Goal: Communication & Community: Participate in discussion

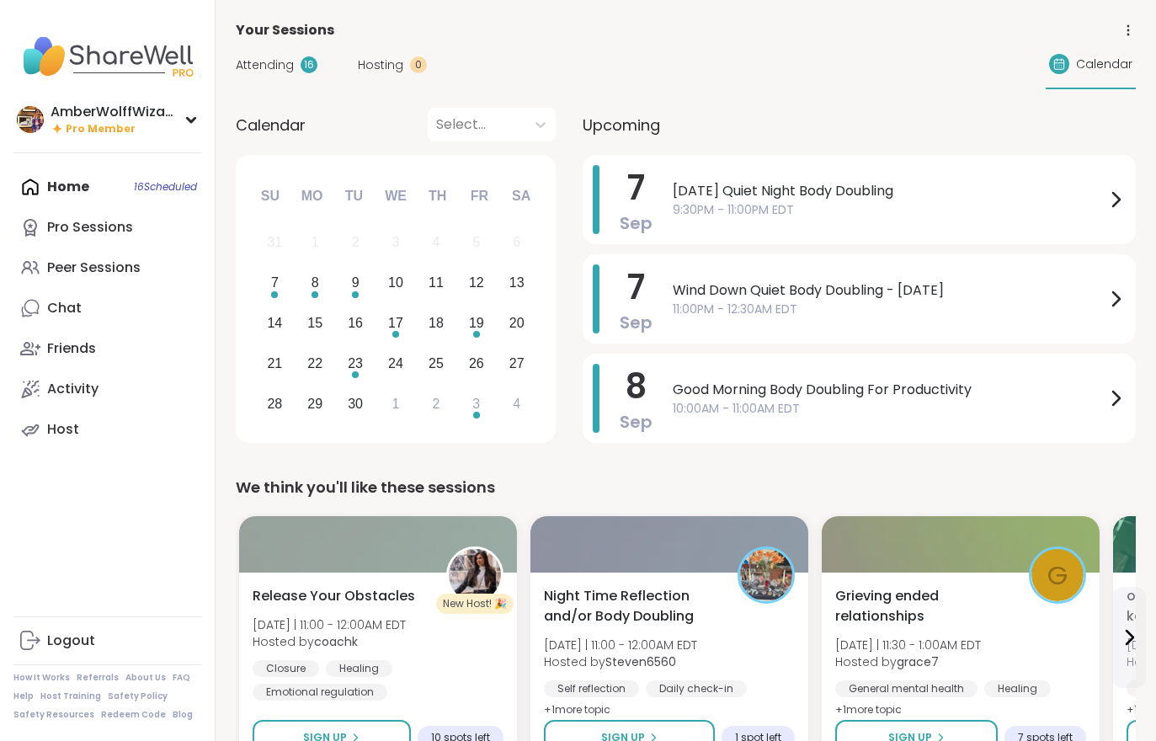
click at [293, 72] on div "Attending 16" at bounding box center [277, 65] width 82 height 18
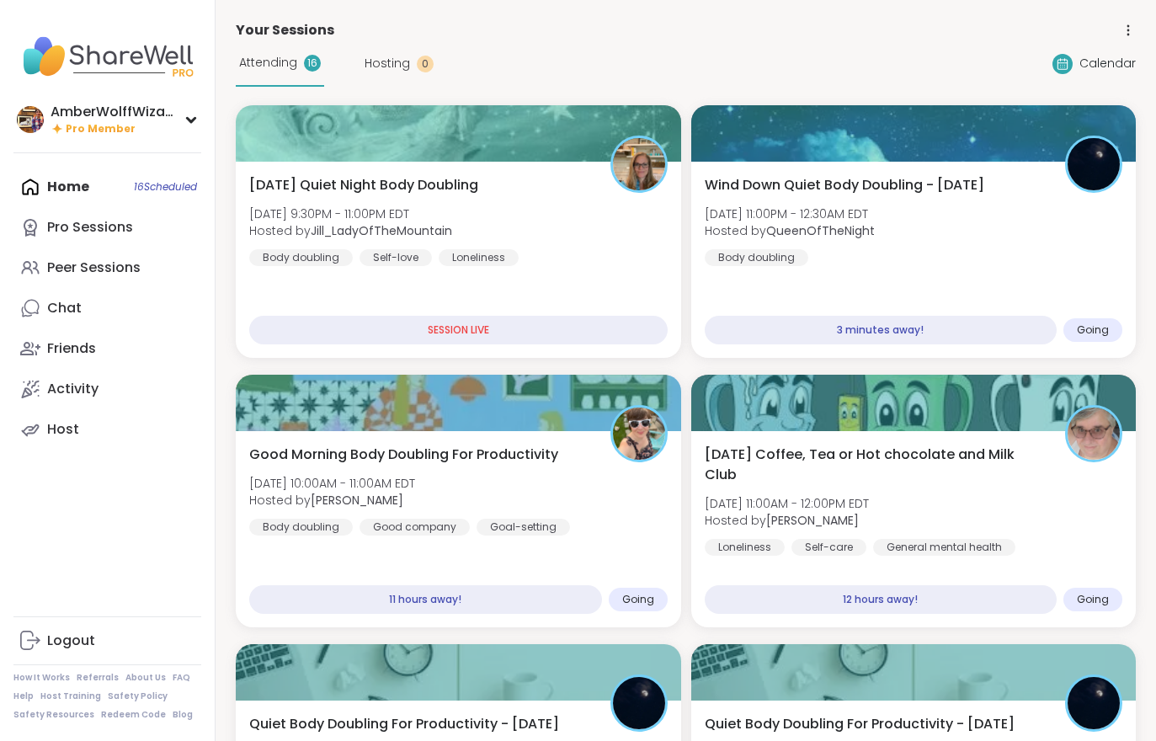
click at [806, 283] on div "Wind Down Quiet Body Doubling - Sunday Sun, Sep 07 | 11:00PM - 12:30AM EDT Host…" at bounding box center [915, 260] width 446 height 196
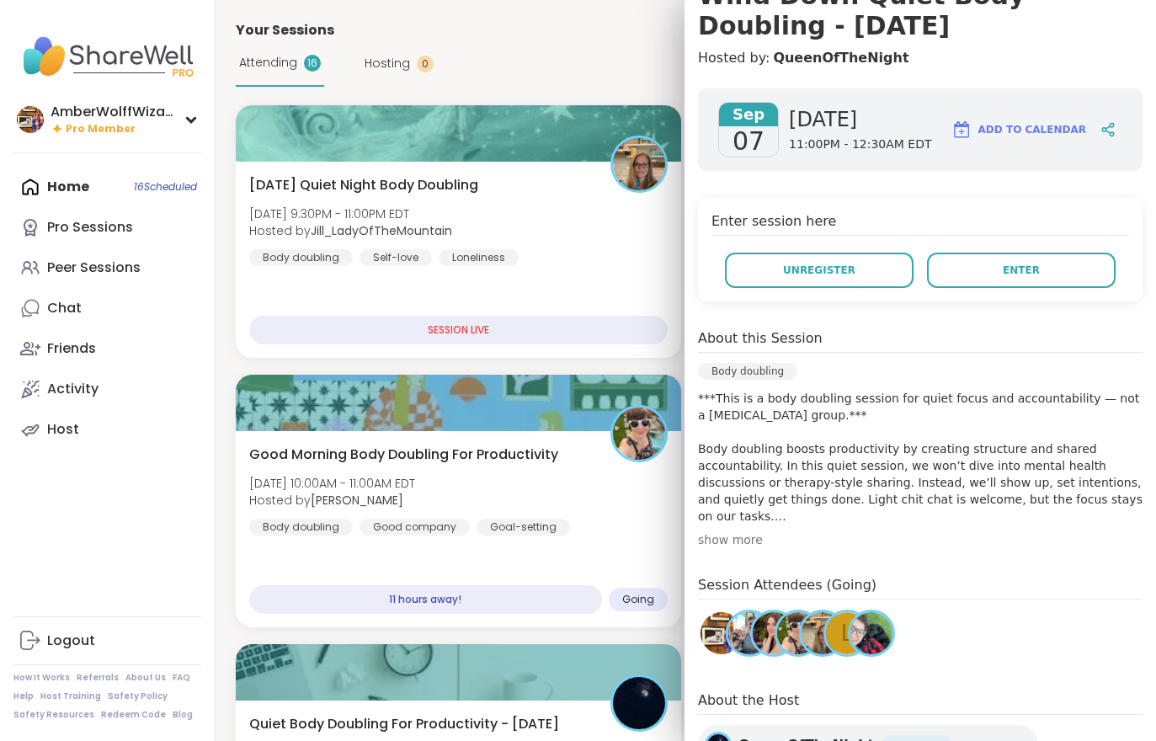
scroll to position [191, 0]
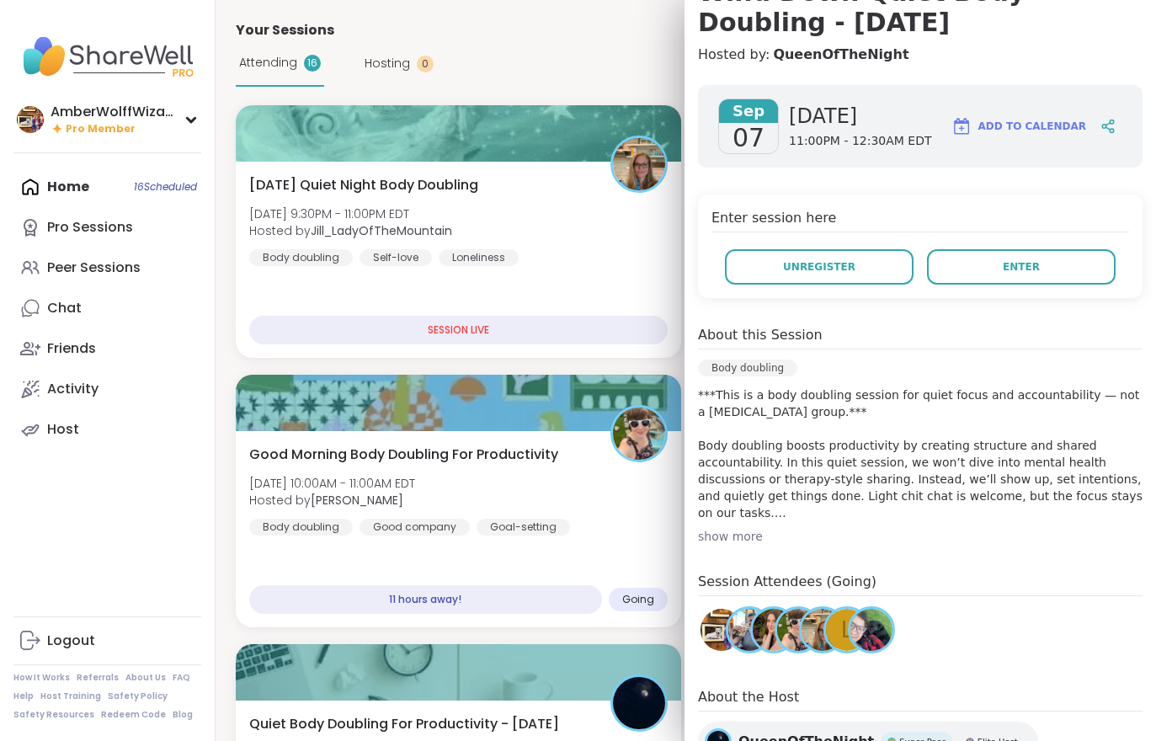
click at [996, 270] on button "Enter" at bounding box center [1021, 266] width 189 height 35
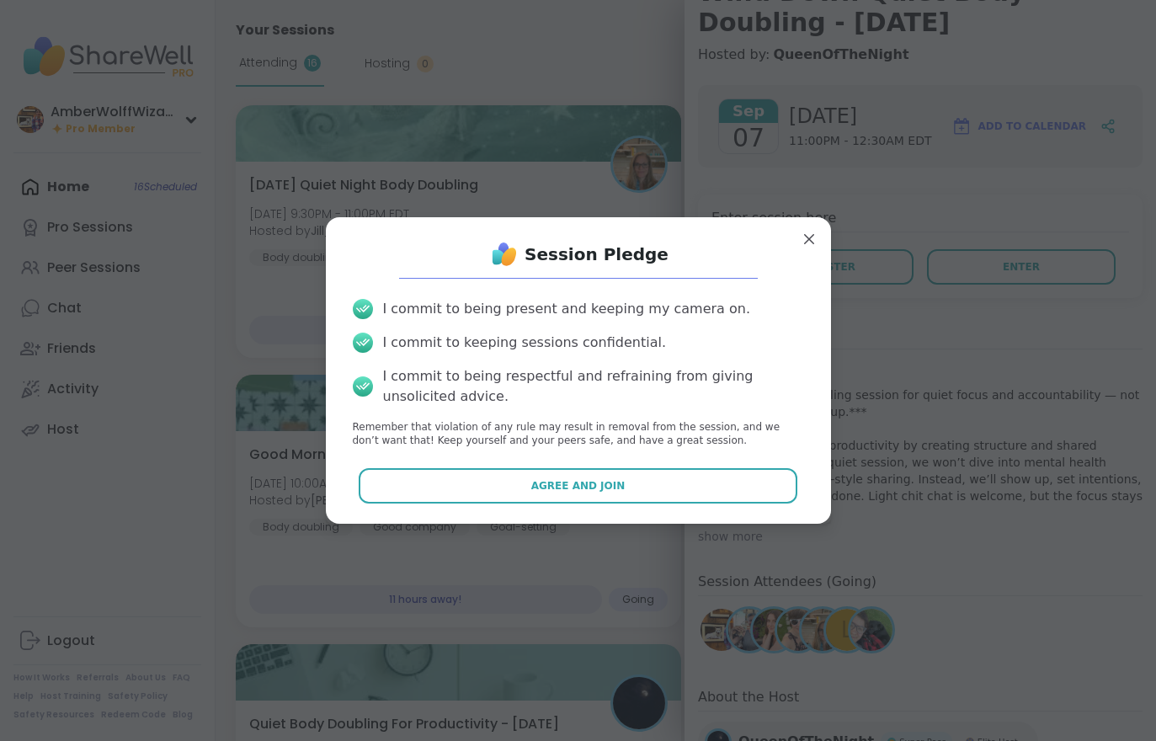
click at [575, 492] on span "Agree and Join" at bounding box center [578, 485] width 94 height 15
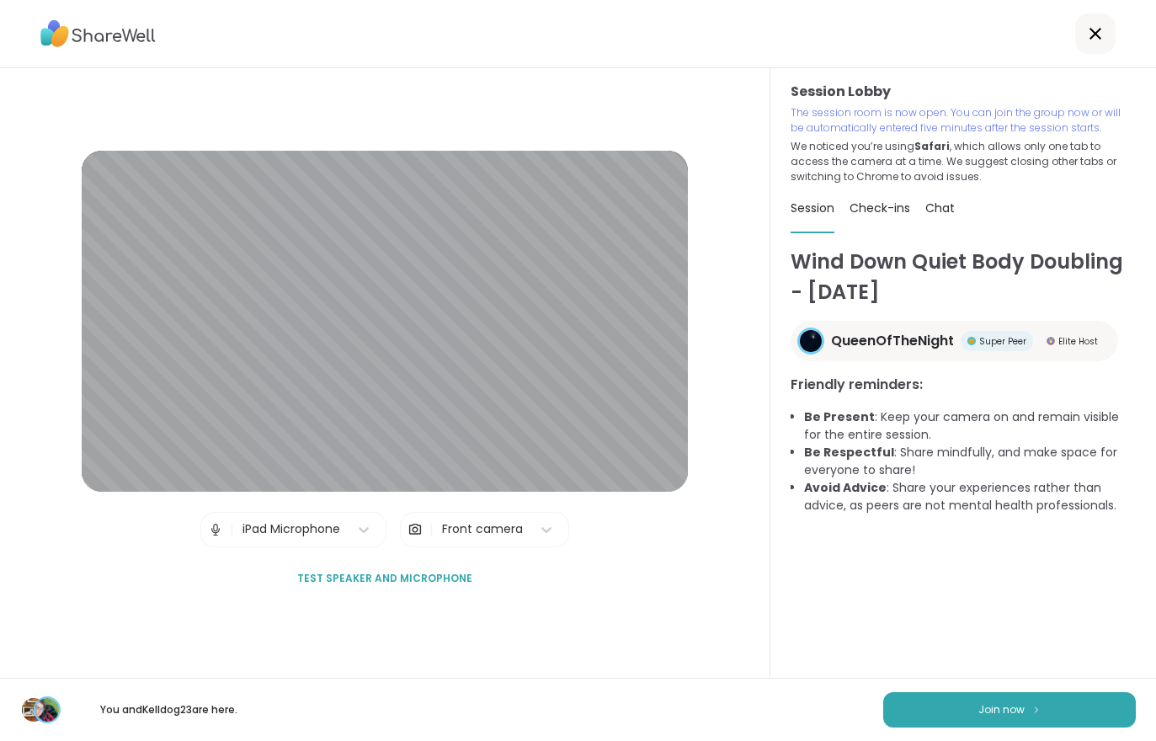
click at [980, 699] on button "Join now" at bounding box center [1010, 709] width 253 height 35
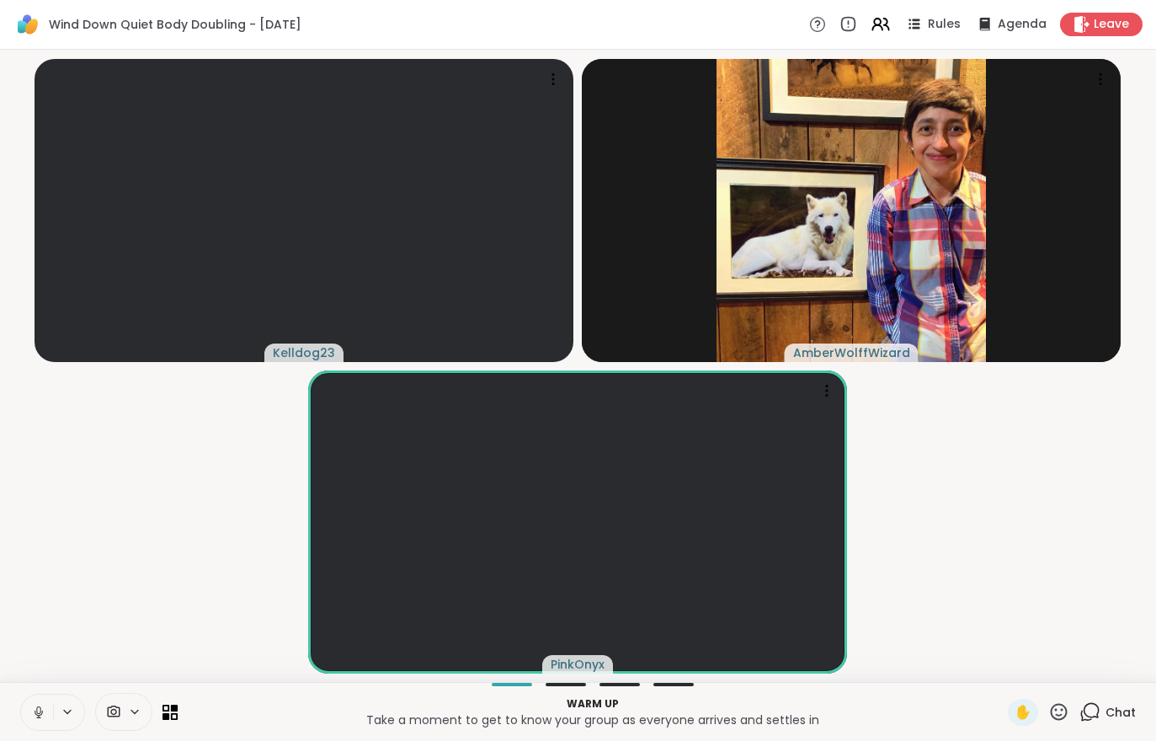
click at [1081, 19] on icon at bounding box center [1082, 24] width 15 height 17
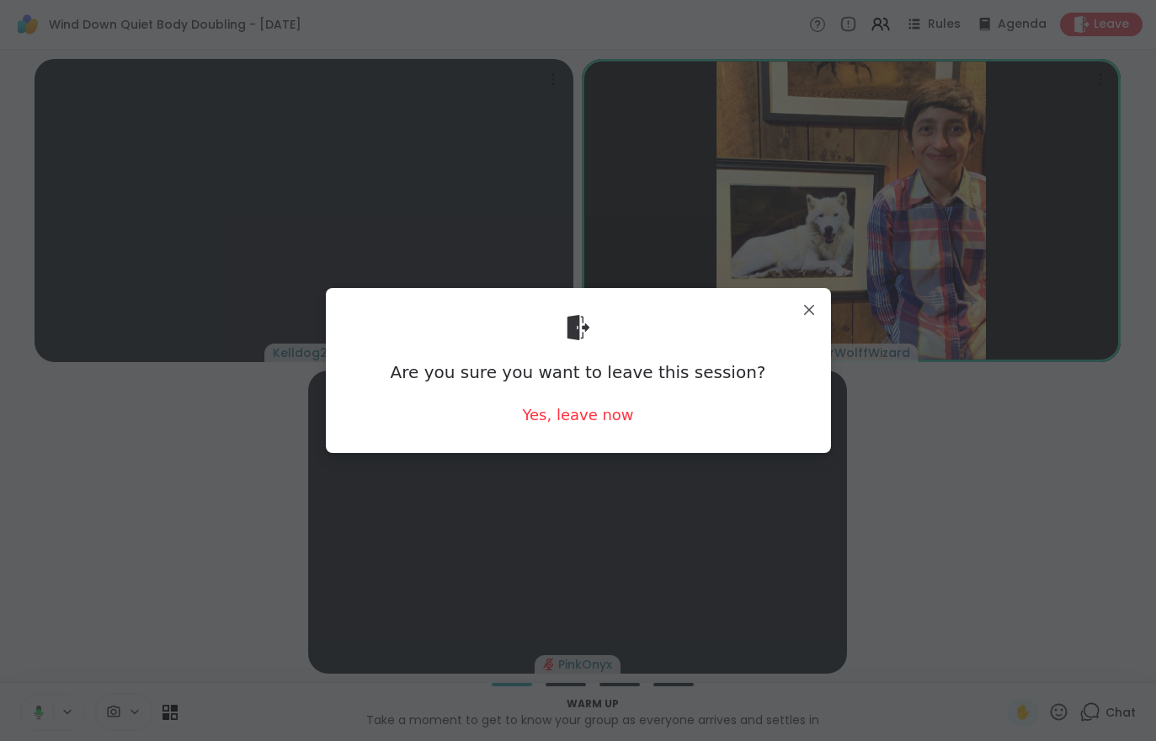
click at [612, 424] on div "Yes, leave now" at bounding box center [577, 414] width 111 height 21
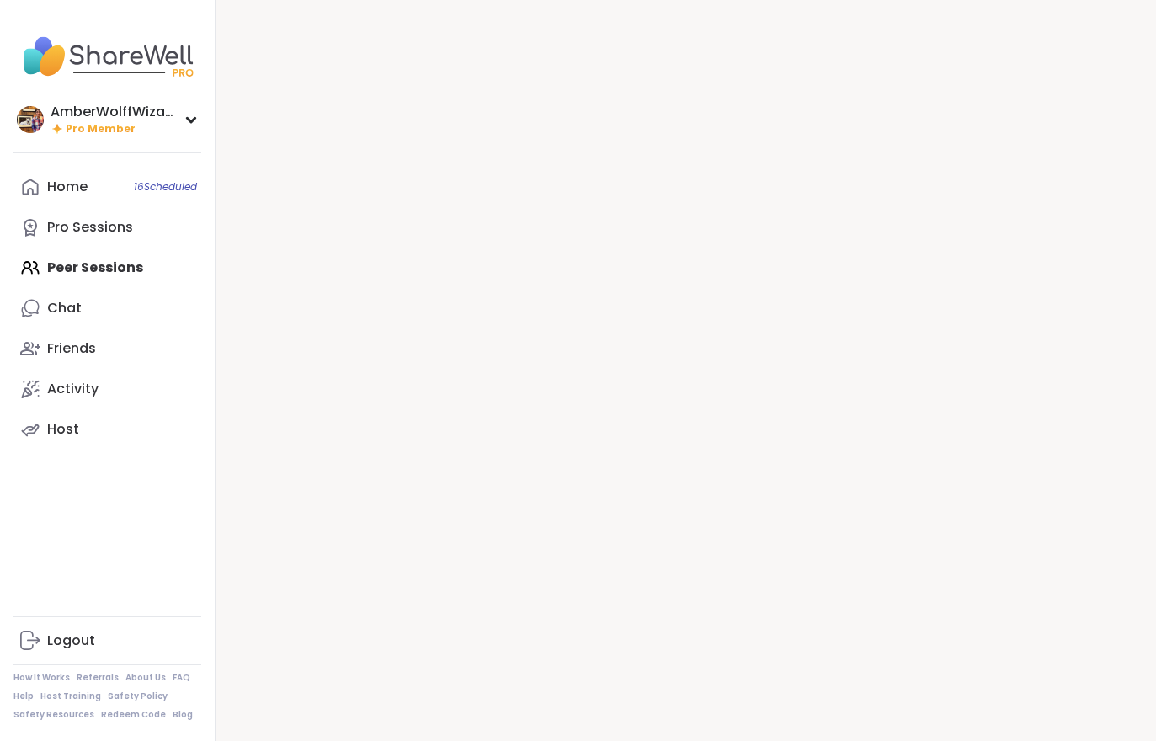
click at [561, 420] on div at bounding box center [686, 370] width 941 height 741
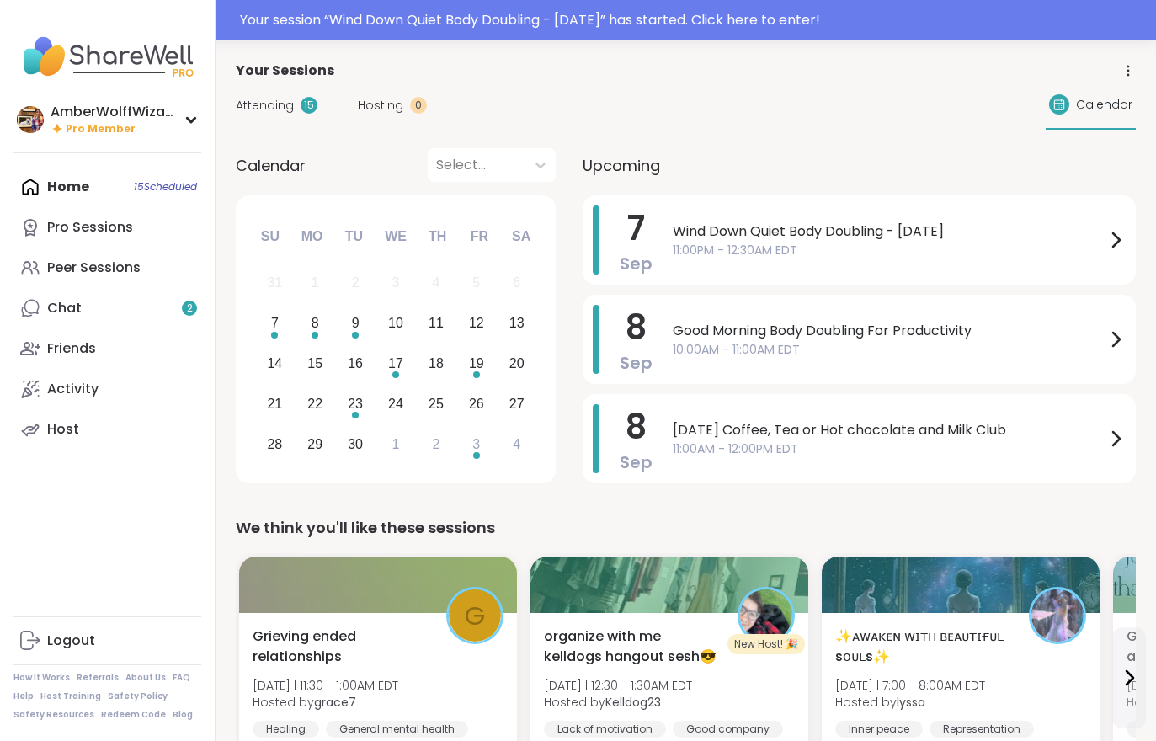
click at [429, 32] on div "Your session “ Wind Down Quiet Body Doubling - [DATE] ” has started. Click here…" at bounding box center [578, 20] width 1156 height 40
click at [472, 12] on div "Your session “ Wind Down Quiet Body Doubling - [DATE] ” has started. Click here…" at bounding box center [693, 20] width 906 height 20
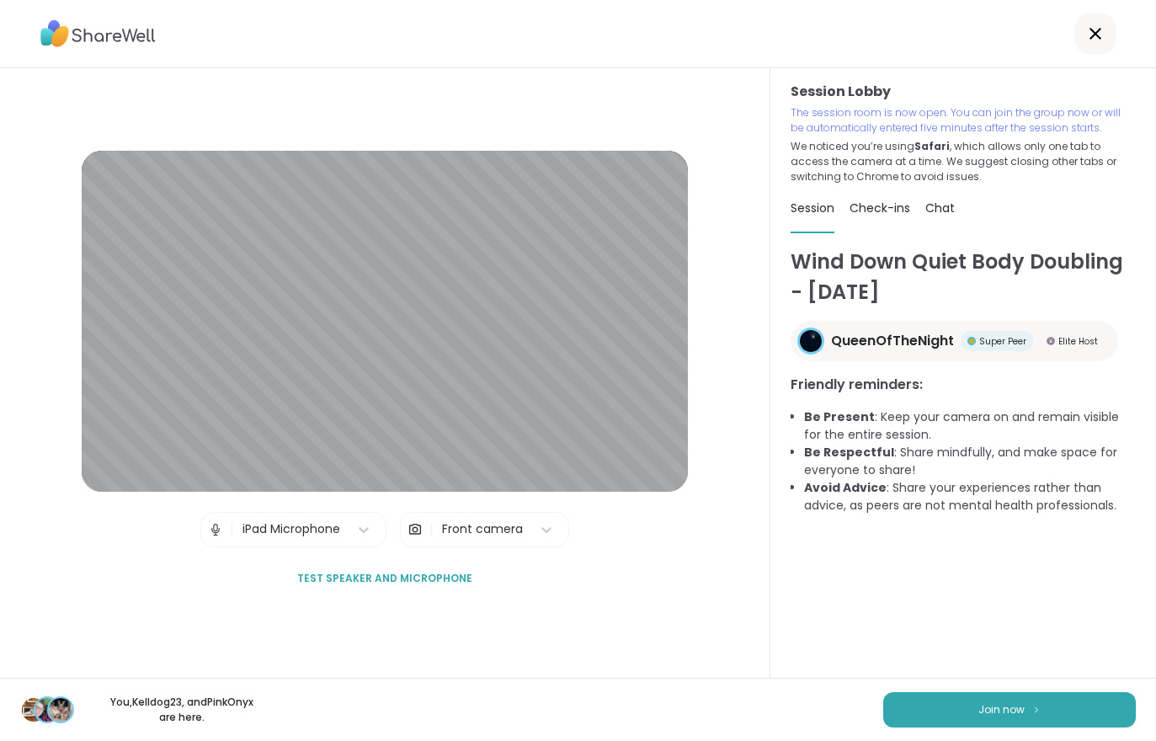
click at [894, 725] on button "Join now" at bounding box center [1010, 709] width 253 height 35
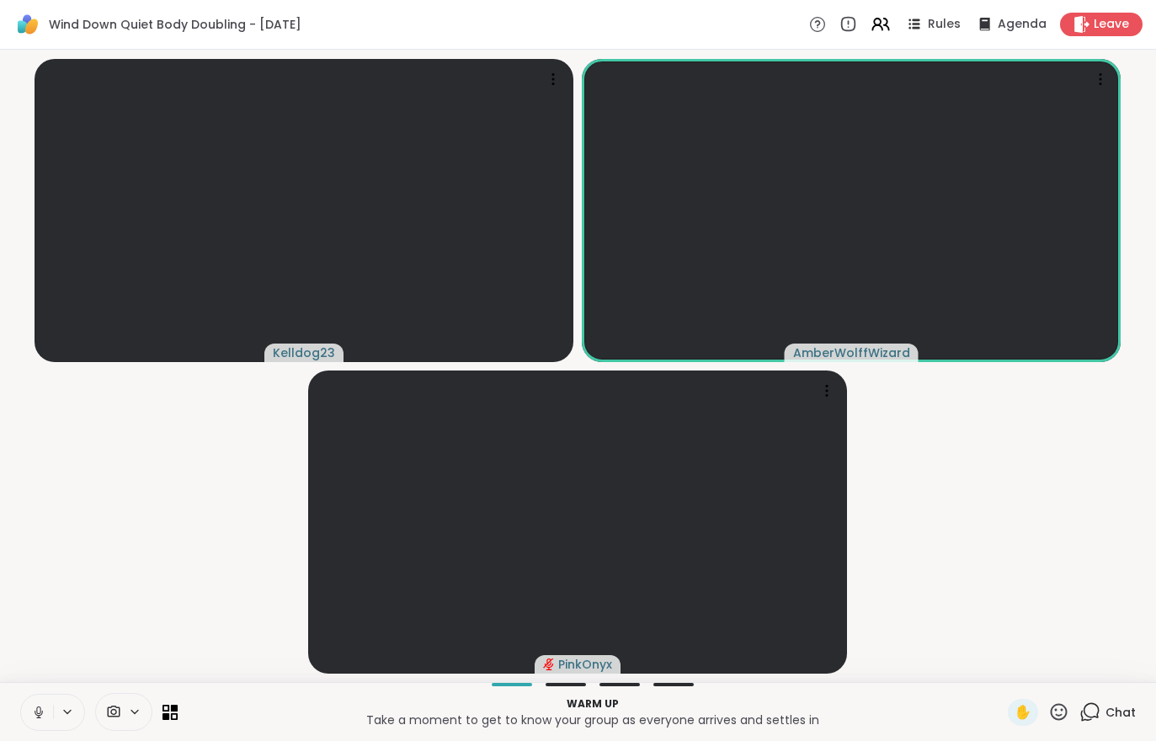
click at [48, 705] on button at bounding box center [37, 712] width 32 height 35
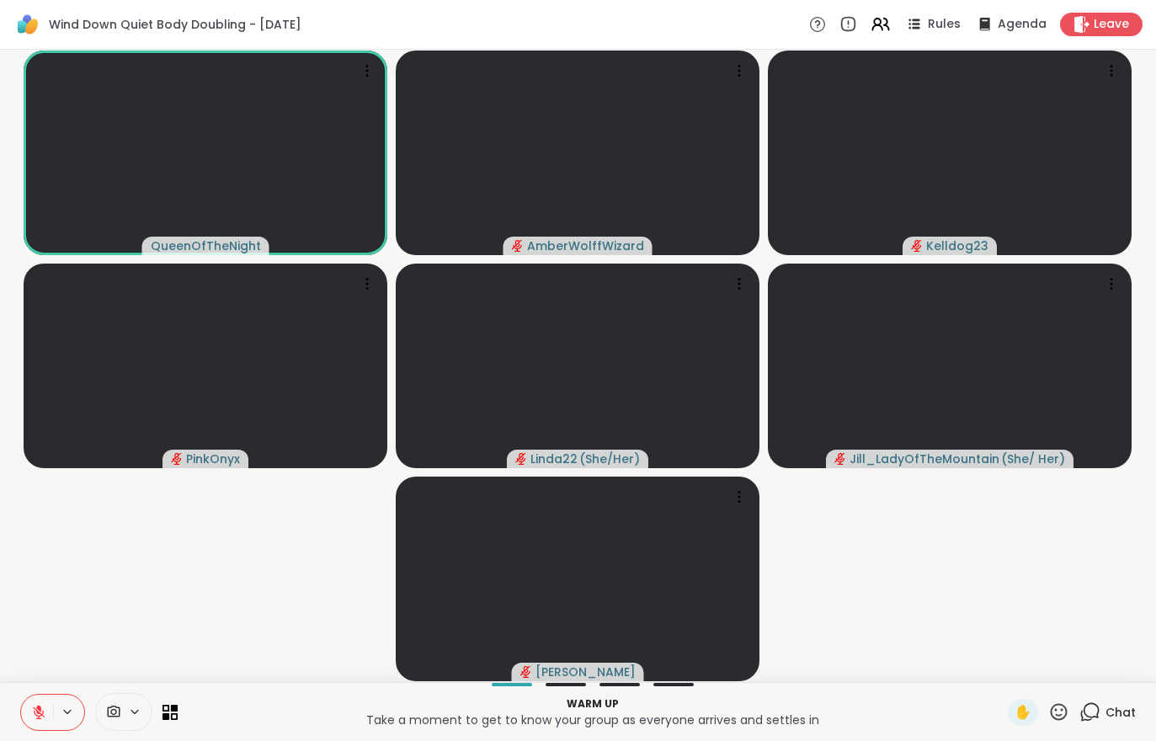
click at [47, 728] on button at bounding box center [37, 712] width 32 height 35
click at [35, 695] on button at bounding box center [37, 712] width 32 height 35
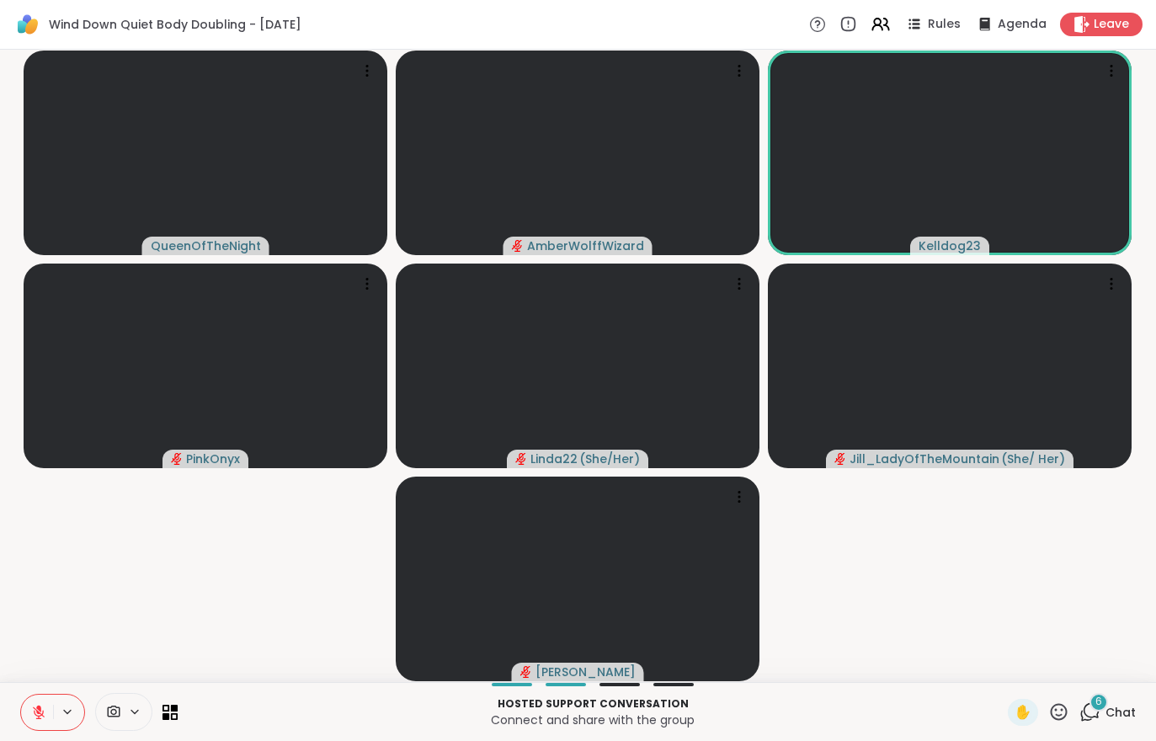
click at [1092, 708] on icon at bounding box center [1090, 712] width 21 height 21
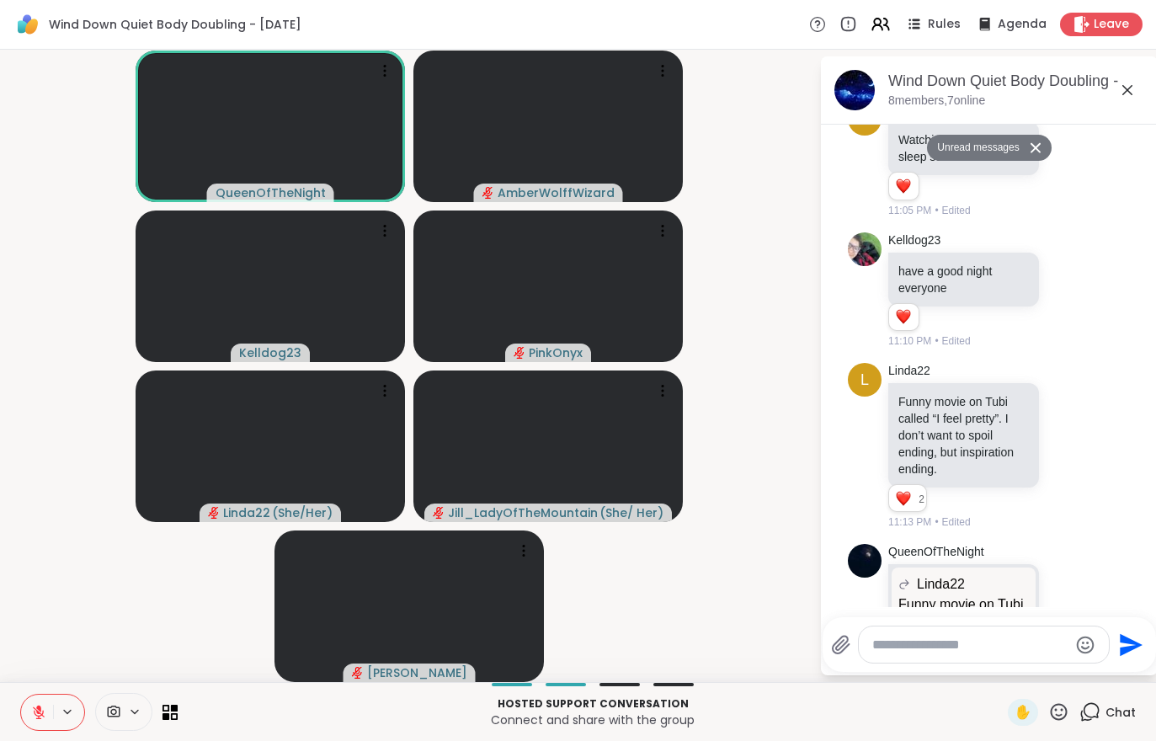
scroll to position [477, 0]
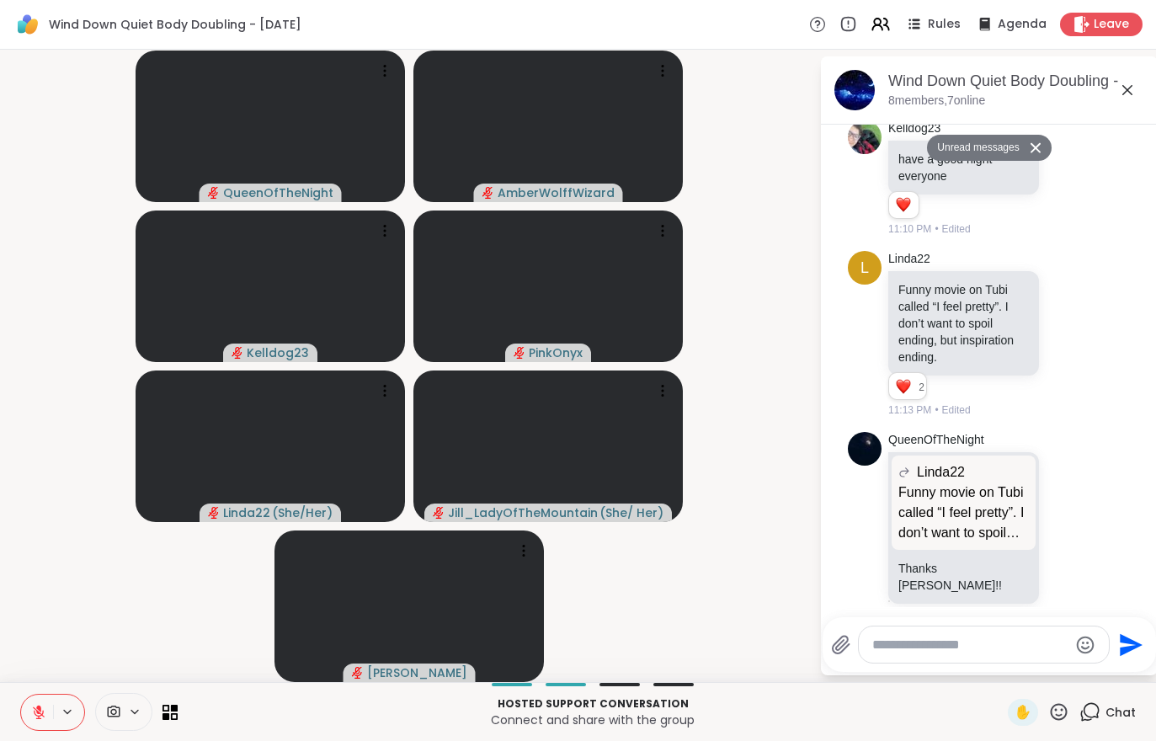
click at [18, 713] on div "Hosted support conversation Connect and share with the group ✋ Chat" at bounding box center [578, 711] width 1156 height 59
click at [44, 718] on icon at bounding box center [38, 712] width 15 height 15
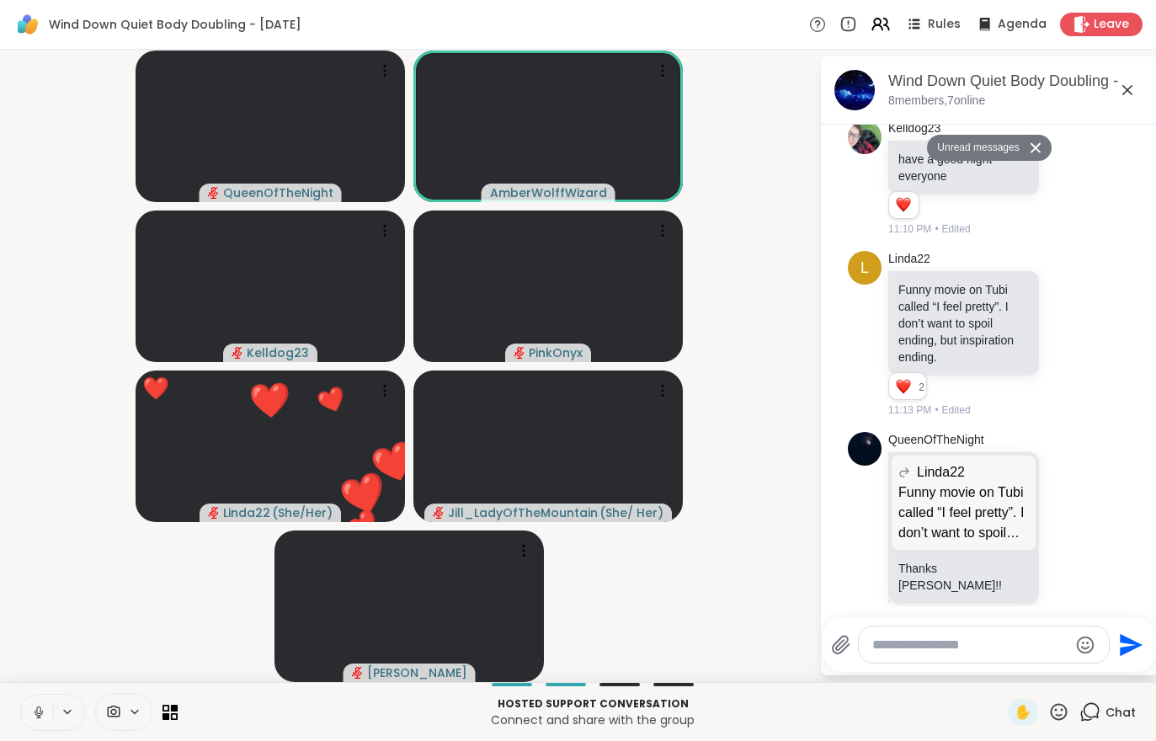
click at [24, 711] on button at bounding box center [37, 712] width 32 height 35
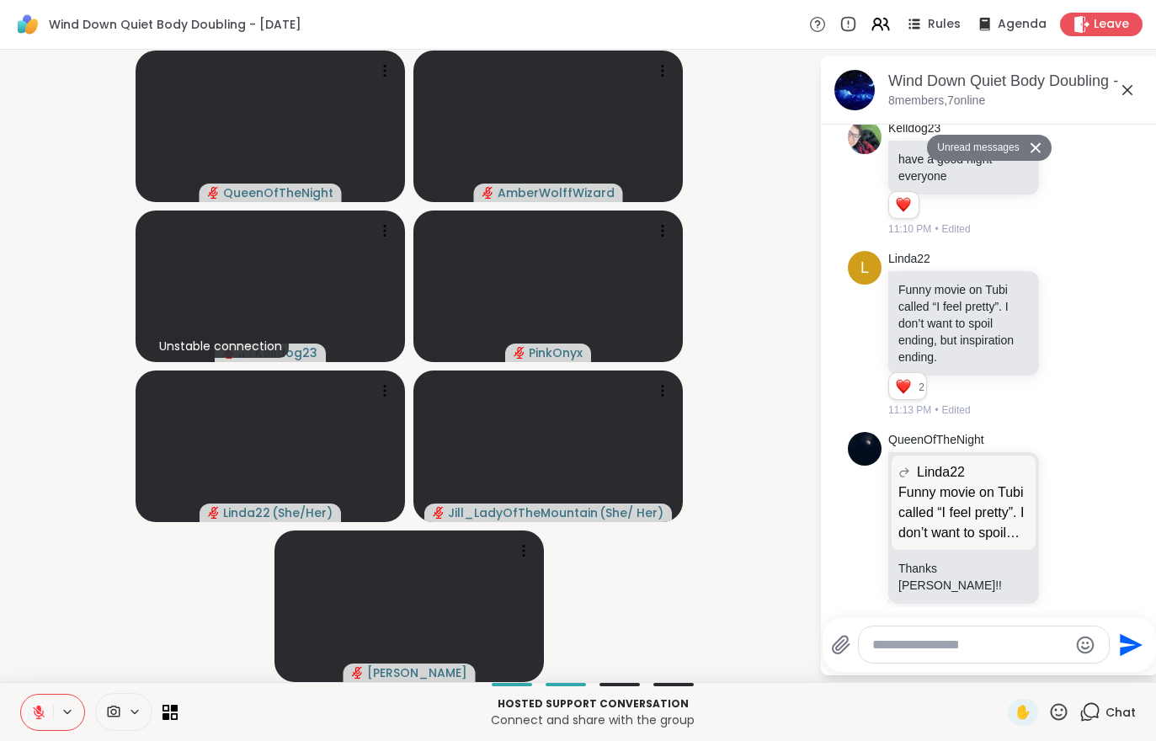
click at [25, 710] on button at bounding box center [37, 712] width 32 height 35
click at [41, 705] on icon at bounding box center [38, 712] width 15 height 15
click at [1100, 28] on span "Leave" at bounding box center [1111, 24] width 35 height 17
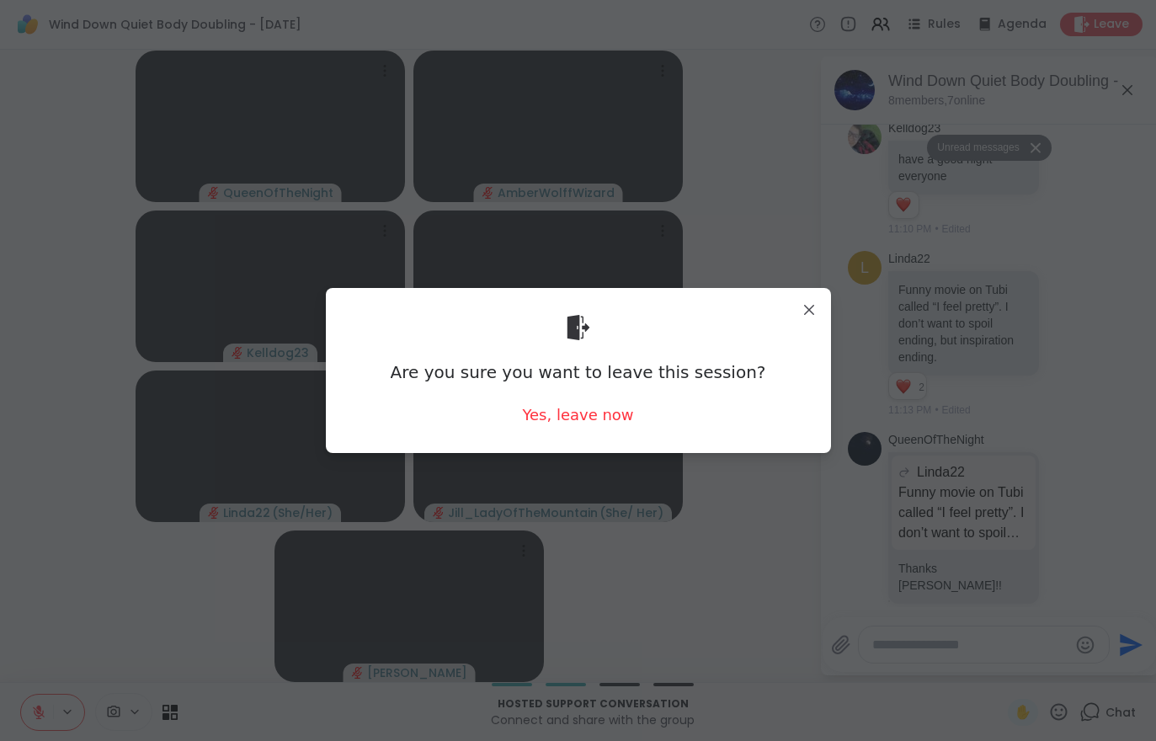
click at [579, 424] on div "Yes, leave now" at bounding box center [577, 414] width 111 height 21
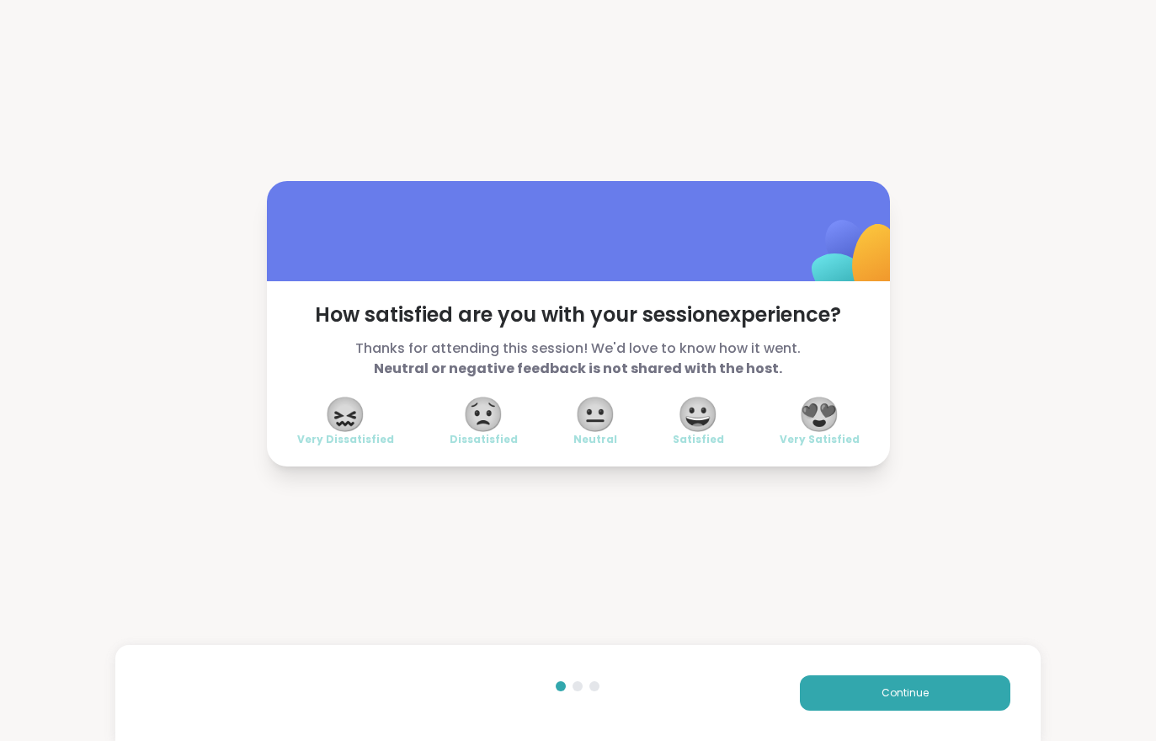
click at [843, 686] on button "Continue" at bounding box center [905, 693] width 211 height 35
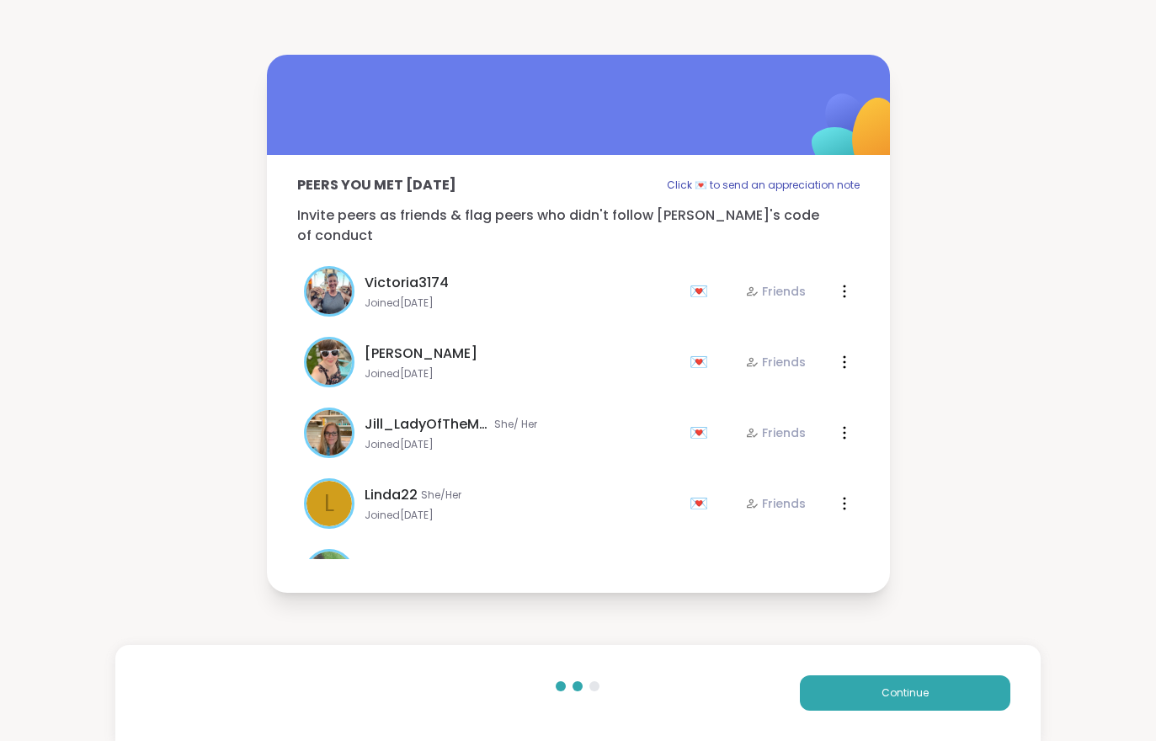
click at [856, 680] on button "Continue" at bounding box center [905, 693] width 211 height 35
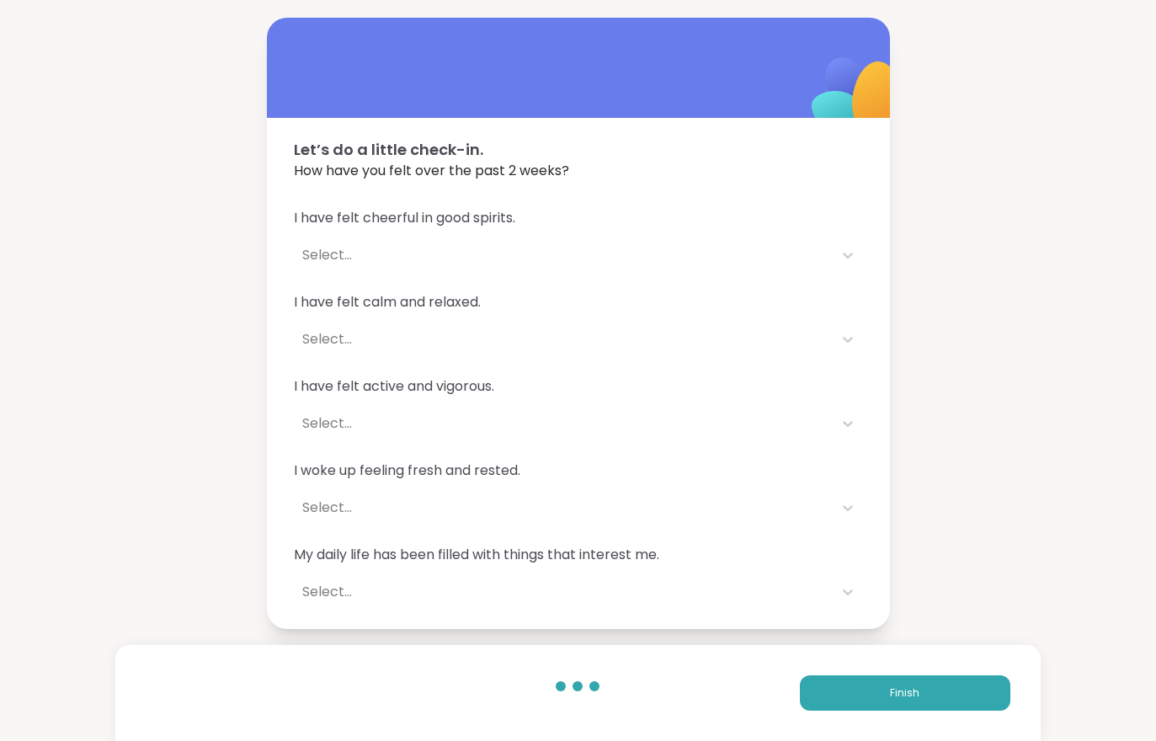
click at [856, 679] on button "Finish" at bounding box center [905, 693] width 211 height 35
